Goal: Task Accomplishment & Management: Use online tool/utility

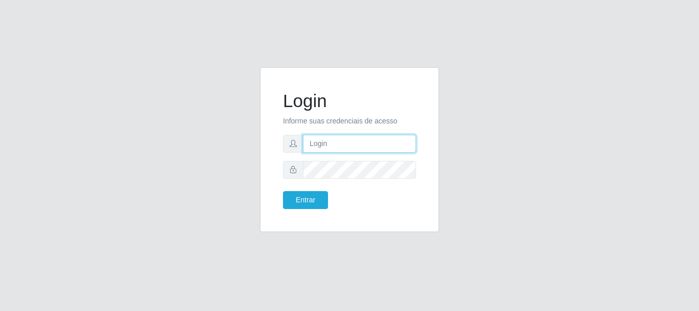
click at [312, 145] on input "text" at bounding box center [359, 144] width 113 height 18
type input "[EMAIL_ADDRESS][DOMAIN_NAME]"
click at [325, 179] on form "Login Informe suas credenciais de acesso [EMAIL_ADDRESS][DOMAIN_NAME] Entrar" at bounding box center [349, 149] width 133 height 119
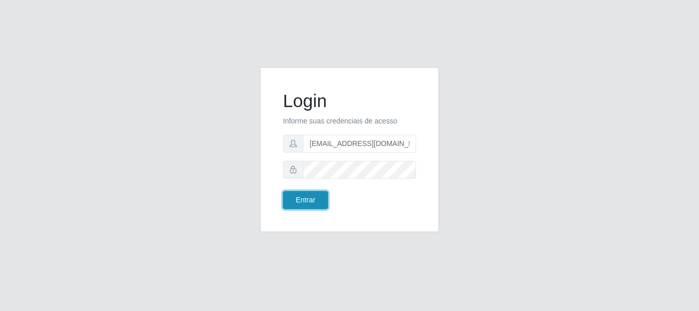
click at [299, 201] on button "Entrar" at bounding box center [305, 200] width 45 height 18
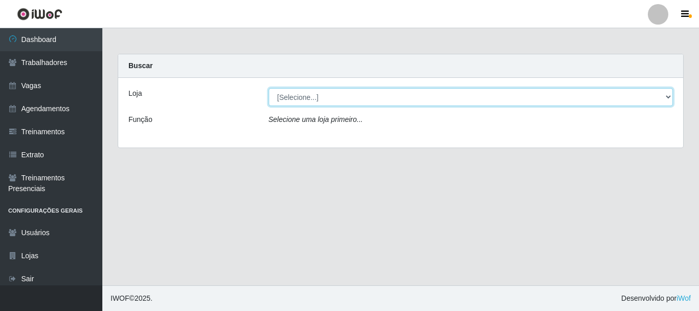
click at [311, 95] on select "[Selecione...] C-ASA [GEOGRAPHIC_DATA]" at bounding box center [471, 97] width 405 height 18
select select "239"
click at [269, 88] on select "[Selecione...] C-ASA [GEOGRAPHIC_DATA]" at bounding box center [471, 97] width 405 height 18
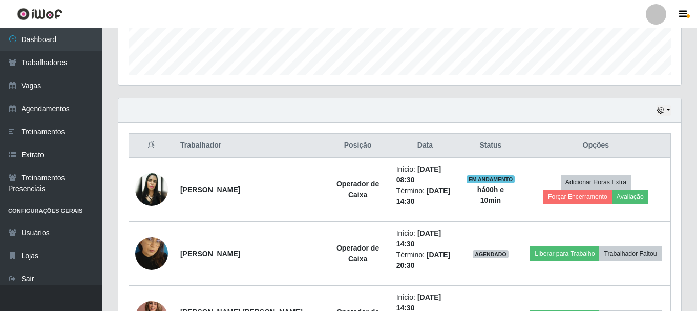
scroll to position [346, 0]
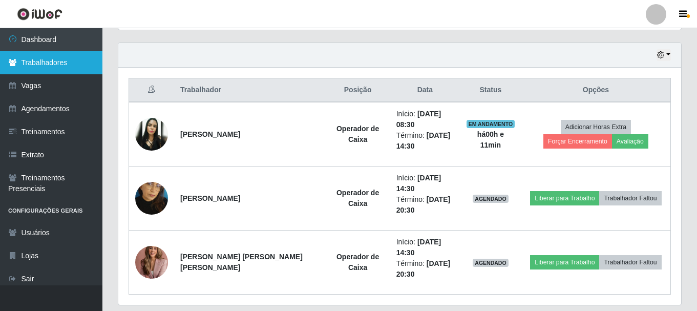
click at [44, 73] on link "Trabalhadores" at bounding box center [51, 62] width 102 height 23
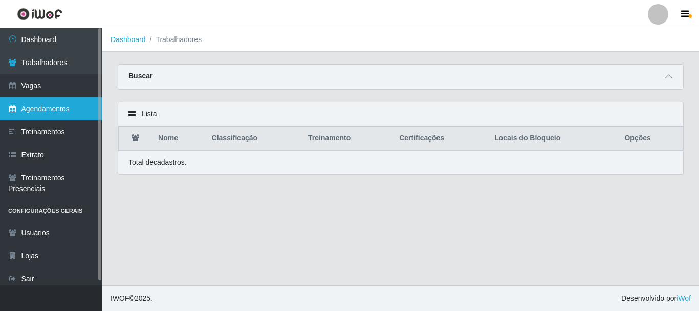
click at [38, 108] on link "Agendamentos" at bounding box center [51, 108] width 102 height 23
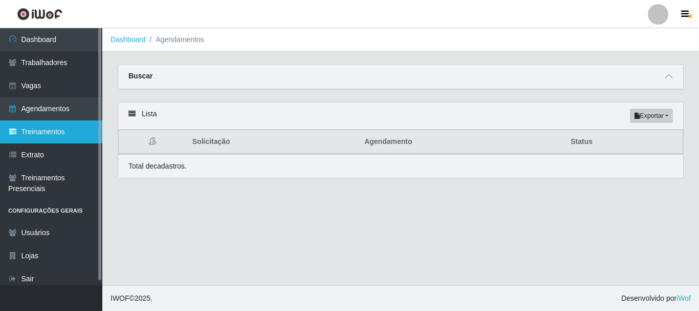
click at [41, 134] on link "Treinamentos" at bounding box center [51, 131] width 102 height 23
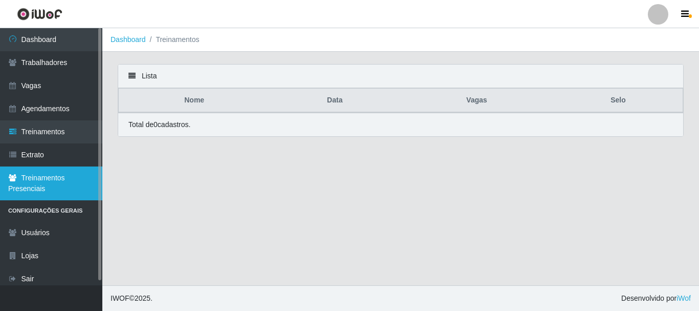
click at [25, 170] on link "Treinamentos Presenciais" at bounding box center [51, 183] width 102 height 34
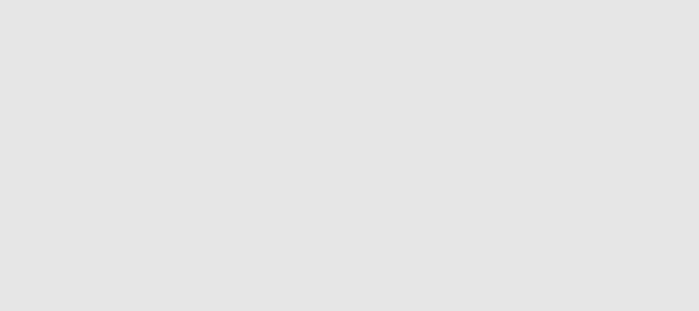
click at [313, 0] on html at bounding box center [349, 0] width 699 height 0
